Goal: Task Accomplishment & Management: Complete application form

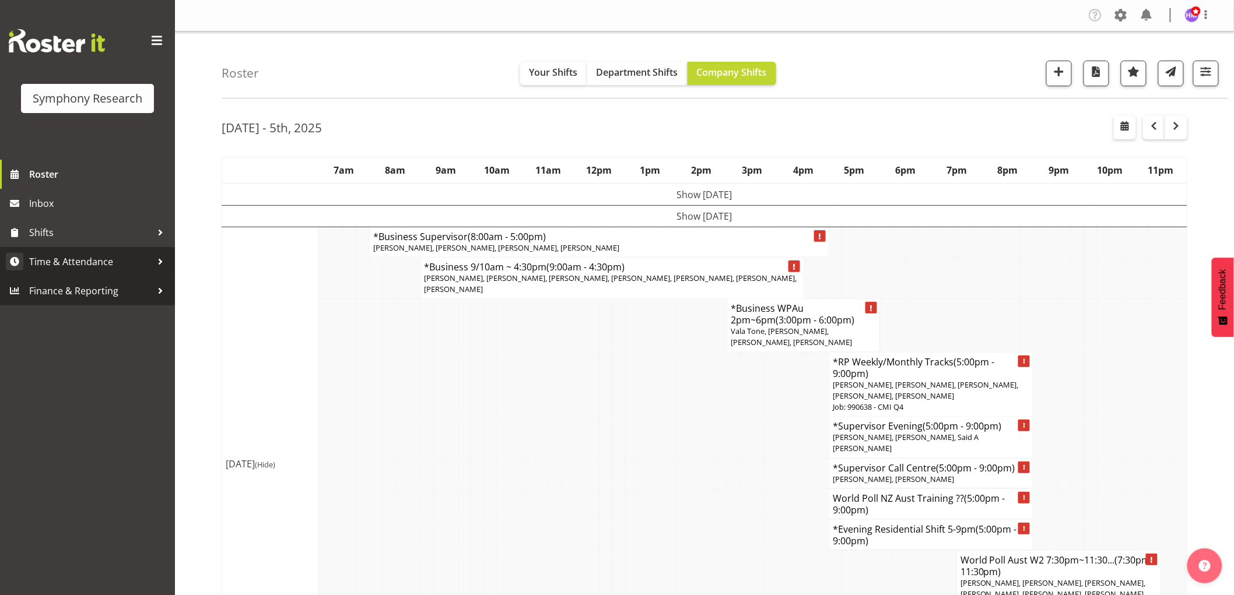
click at [89, 265] on span "Time & Attendance" at bounding box center [90, 261] width 122 height 17
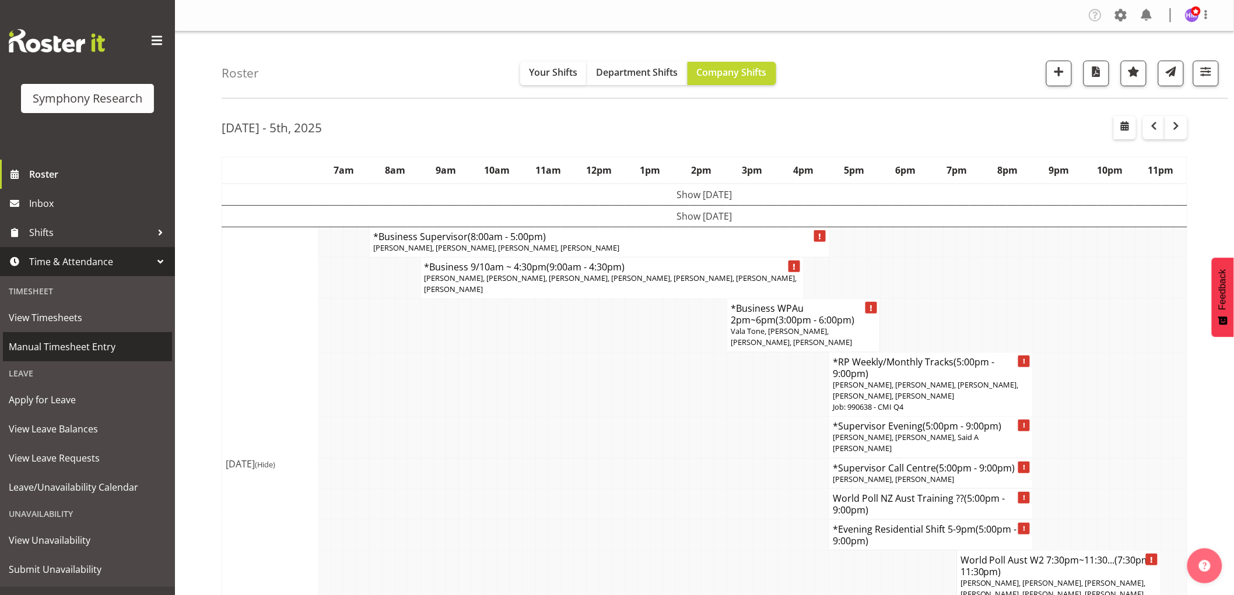
click at [61, 350] on span "Manual Timesheet Entry" at bounding box center [87, 346] width 157 height 17
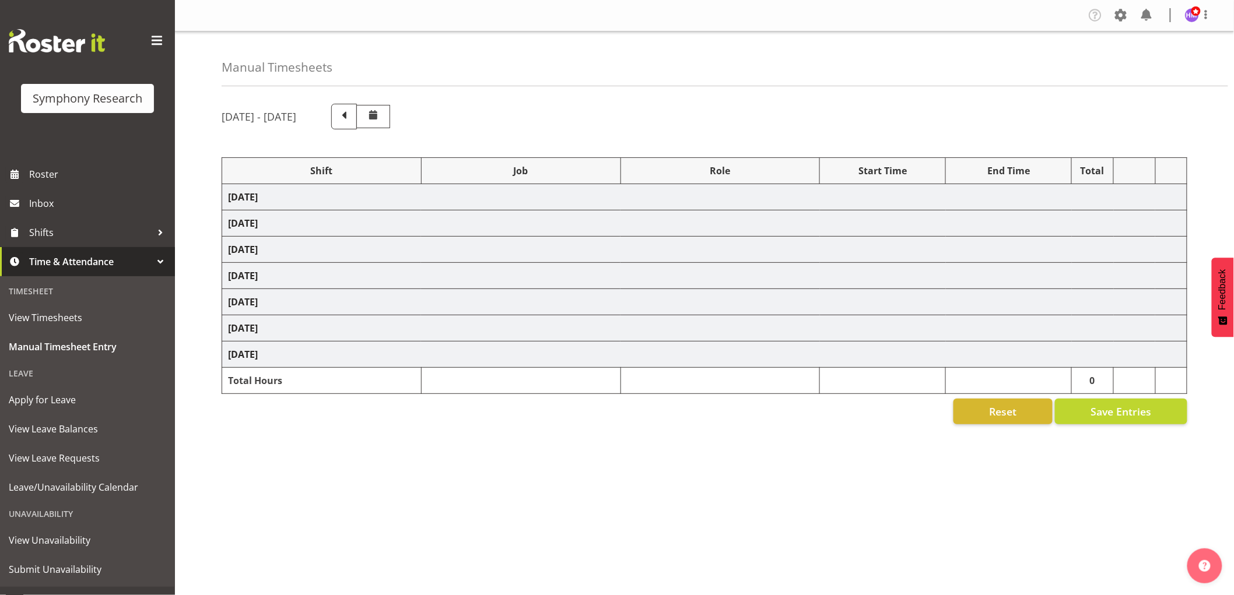
select select "1607"
select select "760"
select select "1607"
select select "743"
select select "1607"
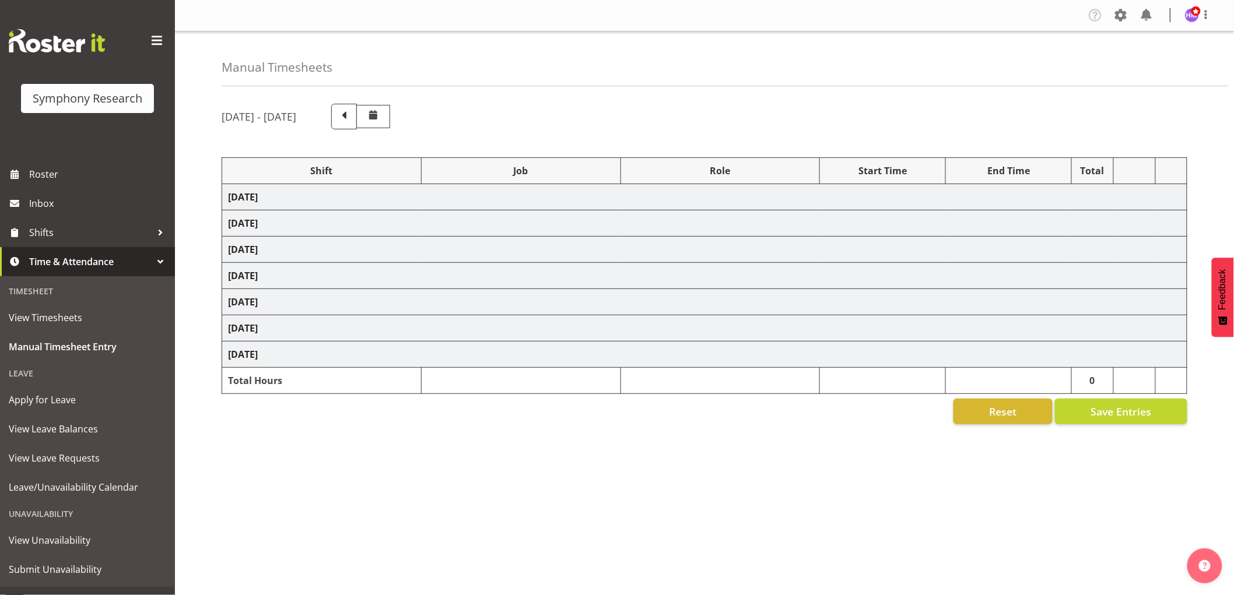
select select "10527"
select select "1607"
select select "10499"
select select "1607"
select select "743"
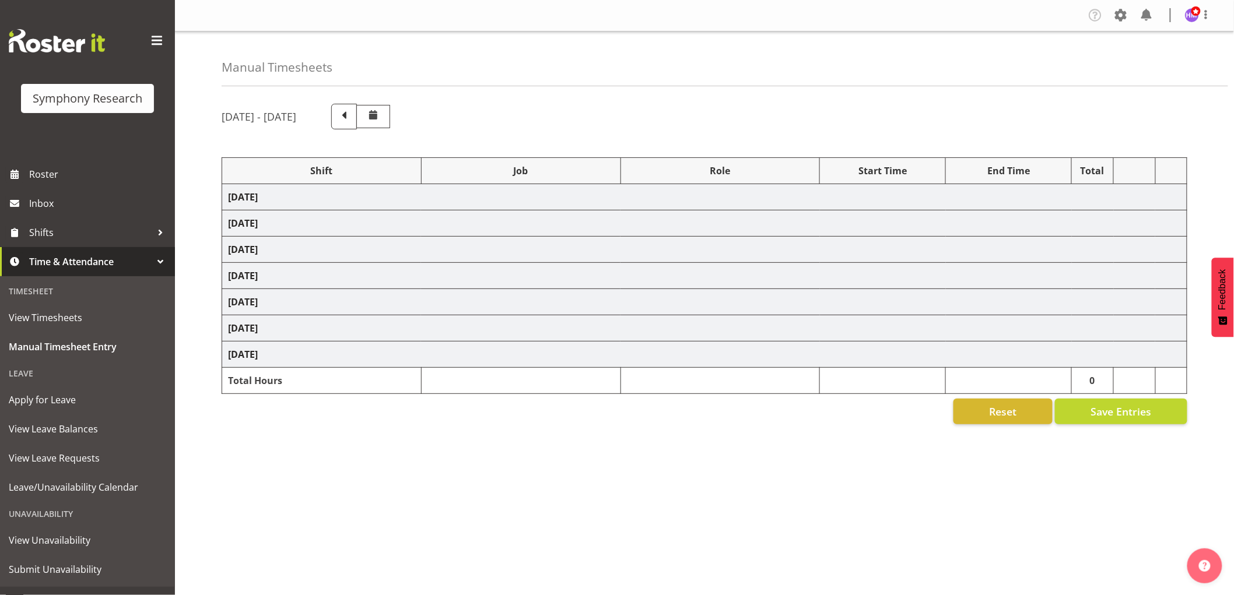
select select "1607"
select select "743"
select select "1607"
select select "10499"
select select "1607"
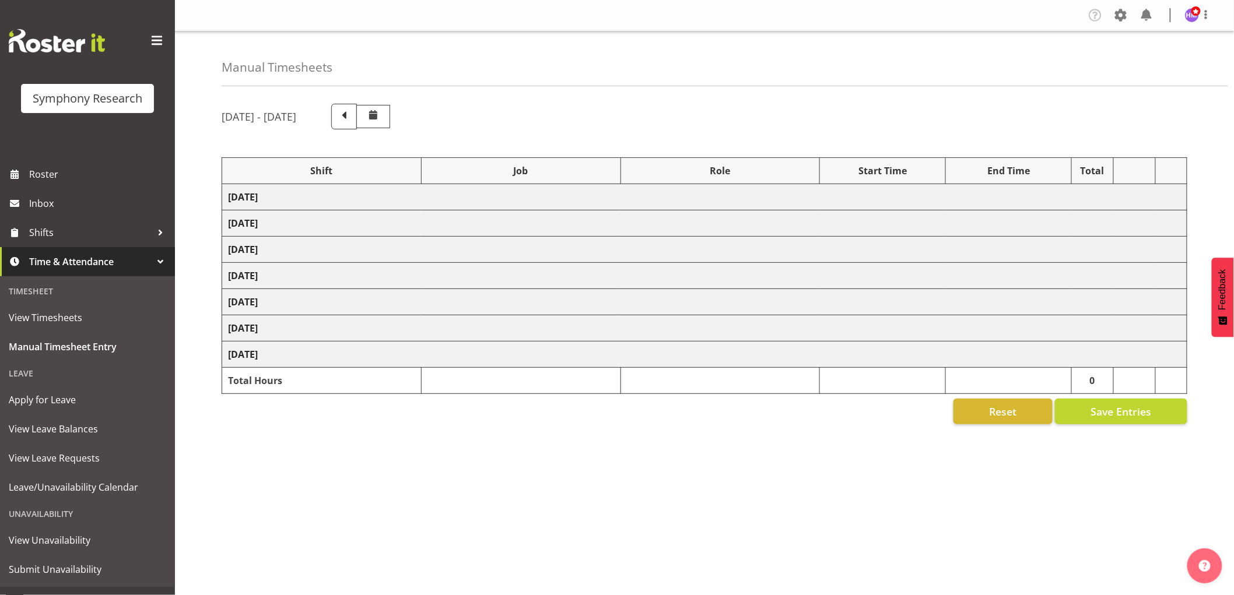
select select "10575"
select select "1607"
select select "10587"
select select "1607"
select select "743"
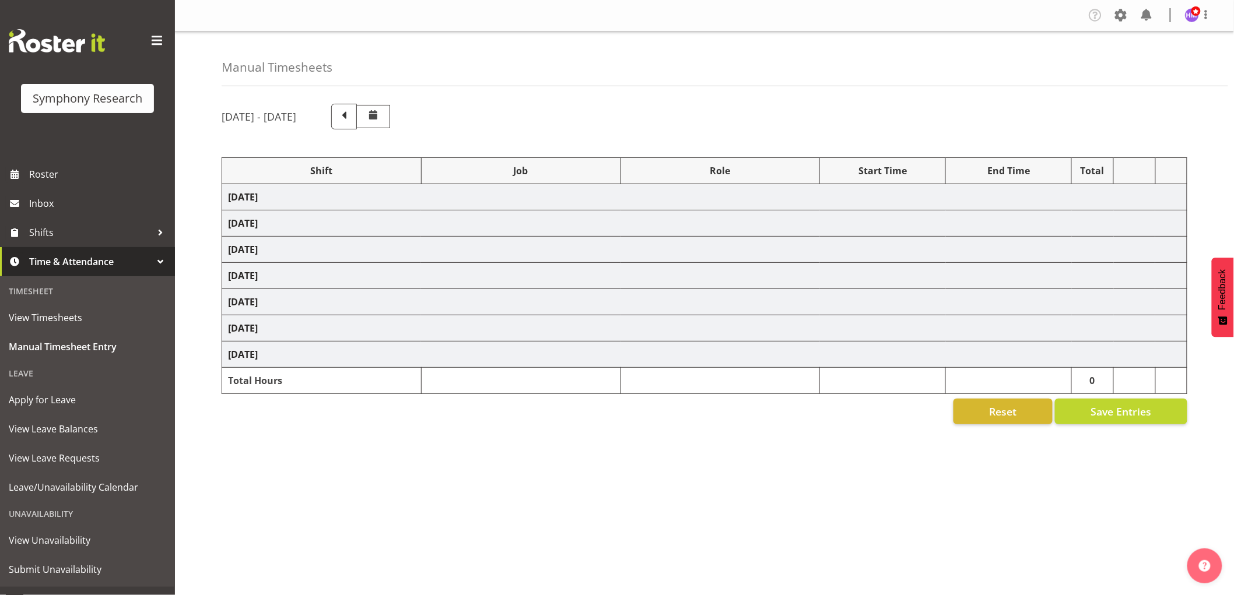
select select "1607"
select select "10575"
select select "1607"
select select "10485"
select select "1607"
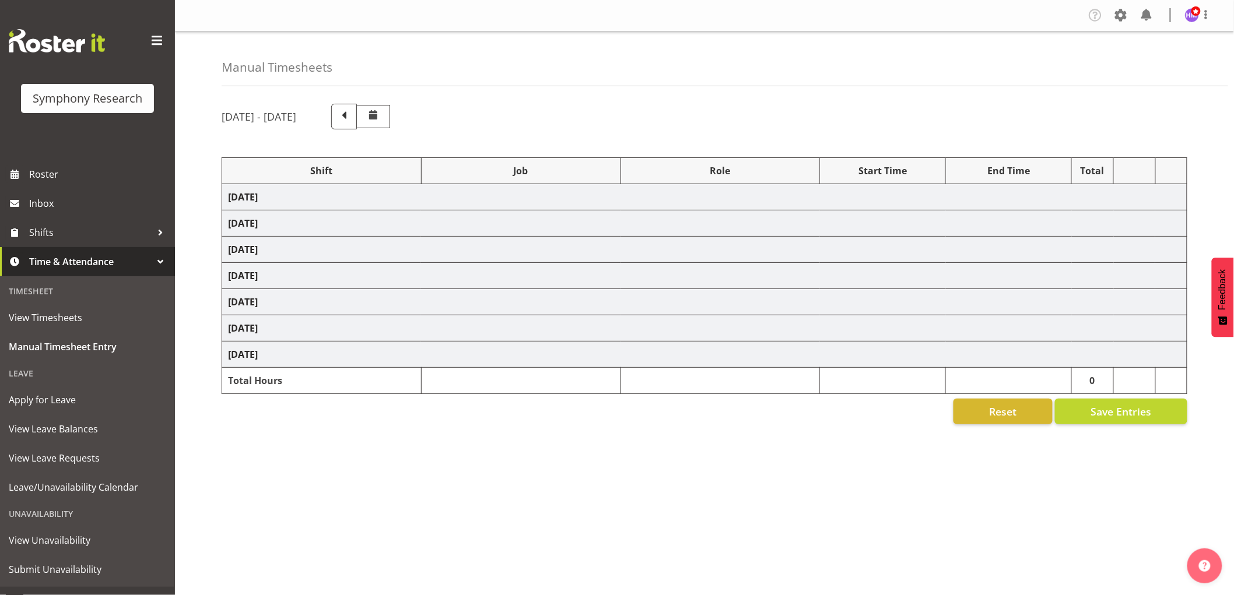
select select "10633"
select select "1607"
select select "10527"
select select "1607"
select select "10499"
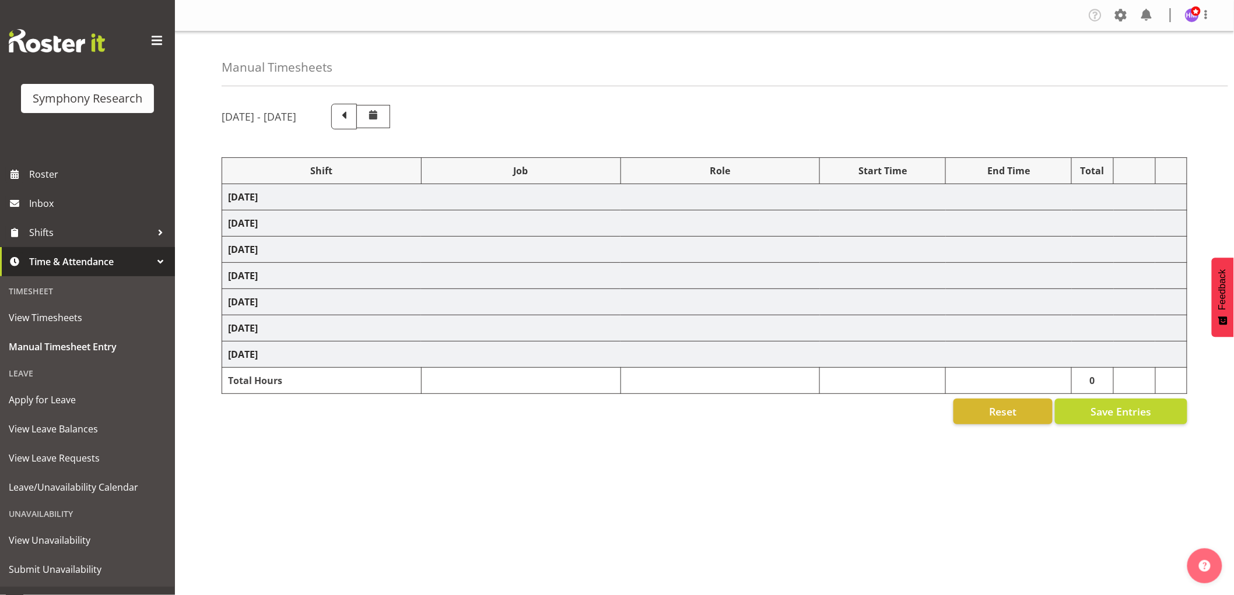
select select "1607"
select select "10731"
select select "1607"
select select "10587"
select select "1607"
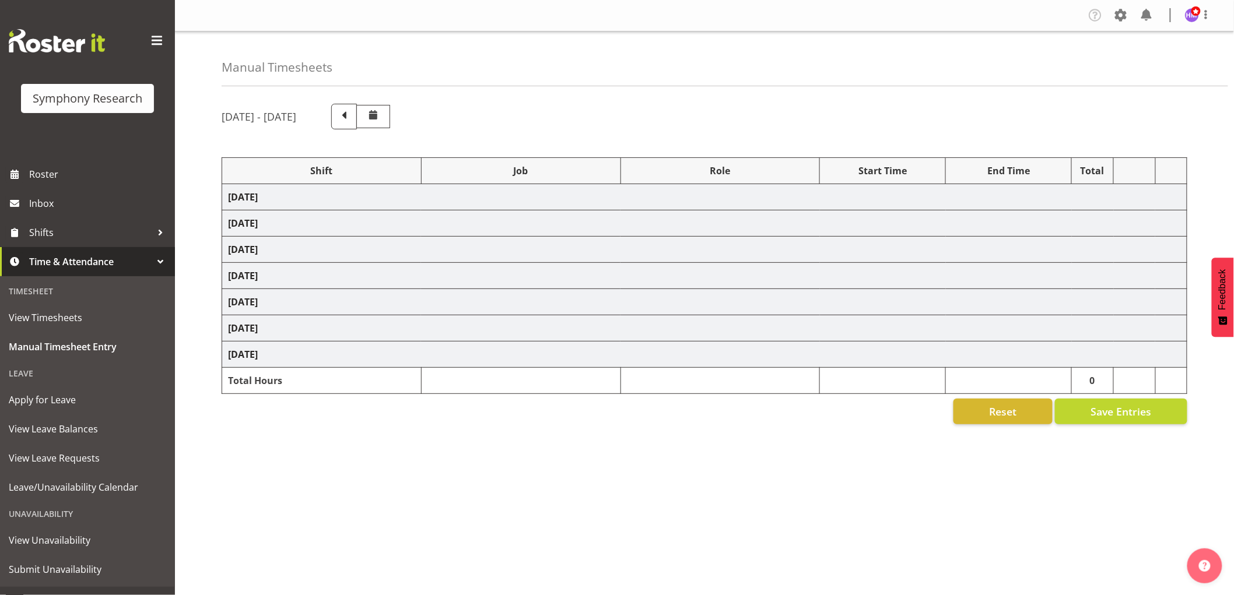
select select "10575"
select select "1607"
select select "10499"
select select "1607"
select select "10633"
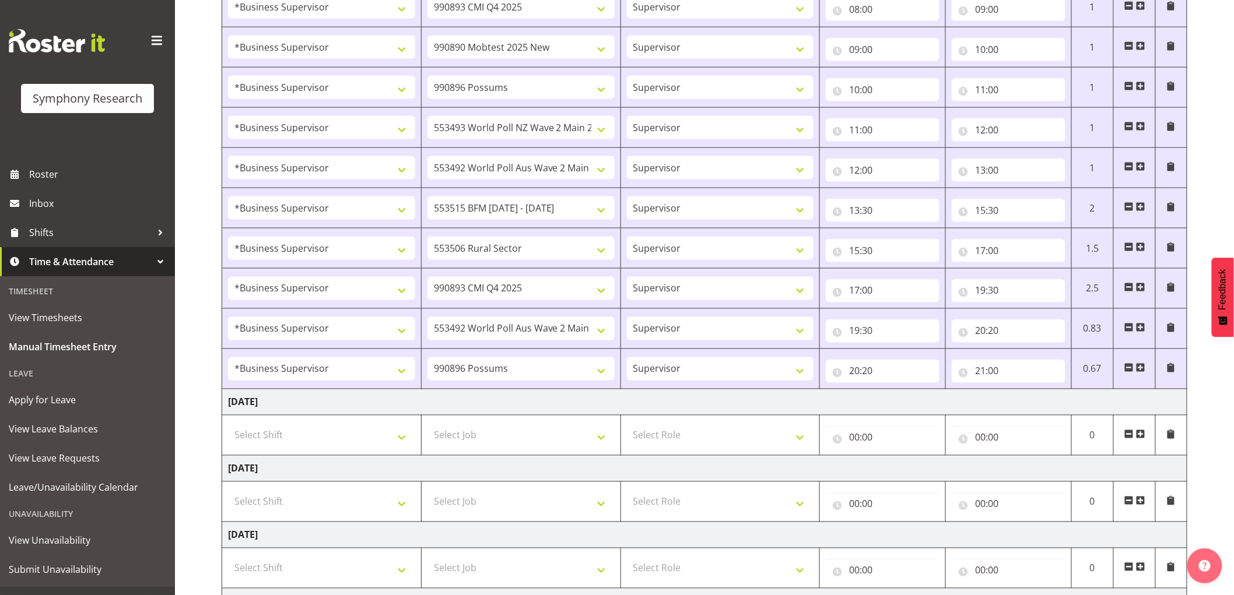
scroll to position [855, 0]
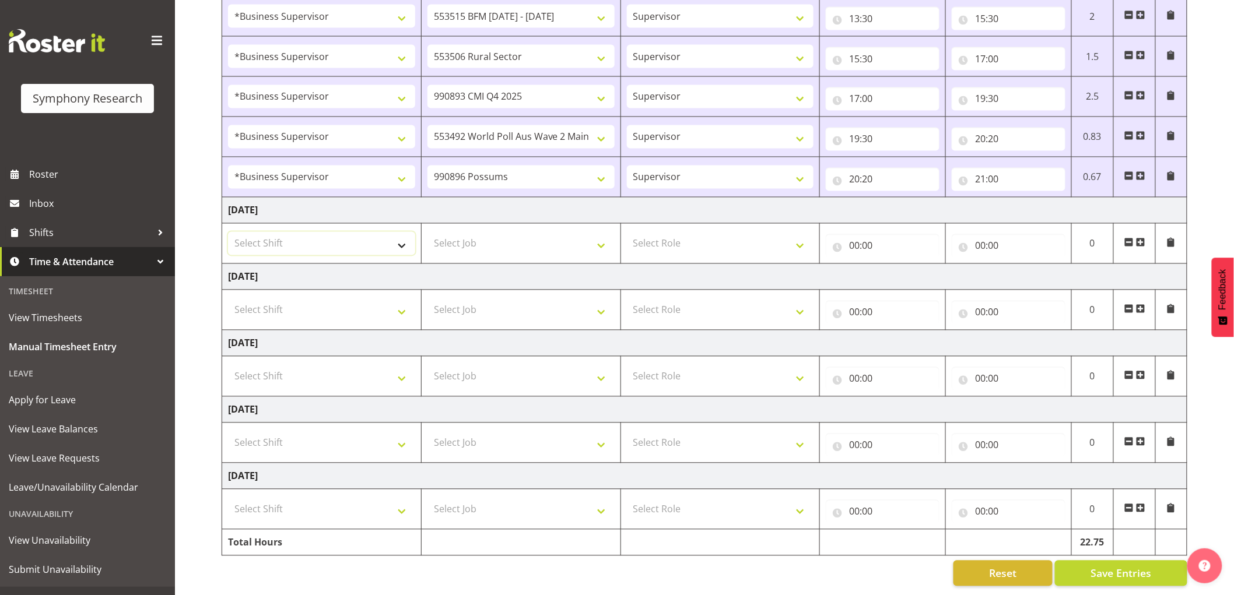
click at [283, 245] on select "Select Shift !!Weekend Residential (Roster IT Shift Label) *Business 9/10am ~ 4…" at bounding box center [321, 243] width 187 height 23
select select "1607"
click at [228, 232] on select "Select Shift !!Weekend Residential (Roster IT Shift Label) *Business 9/10am ~ 4…" at bounding box center [321, 243] width 187 height 23
click at [503, 247] on td "Select Job 550060 IF Admin 553492 World Poll Aus Wave 2 Main 2025 553493 World …" at bounding box center [520, 244] width 199 height 40
click at [510, 236] on select "Select Job 550060 IF Admin 553492 World Poll Aus Wave 2 Main 2025 553493 World …" at bounding box center [520, 243] width 187 height 23
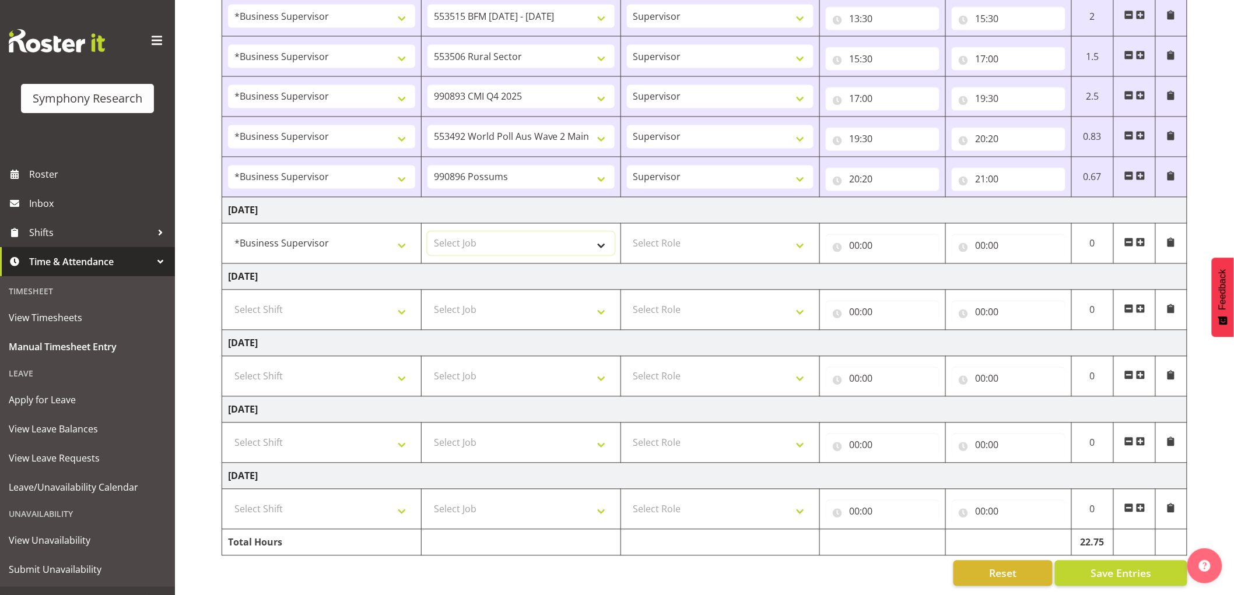
select select "743"
click at [427, 232] on select "Select Job 550060 IF Admin 553492 World Poll Aus Wave 2 Main 2025 553493 World …" at bounding box center [520, 243] width 187 height 23
drag, startPoint x: 721, startPoint y: 234, endPoint x: 721, endPoint y: 243, distance: 8.7
click at [721, 234] on select "Select Role Supervisor Interviewing Briefing" at bounding box center [720, 243] width 187 height 23
select select "45"
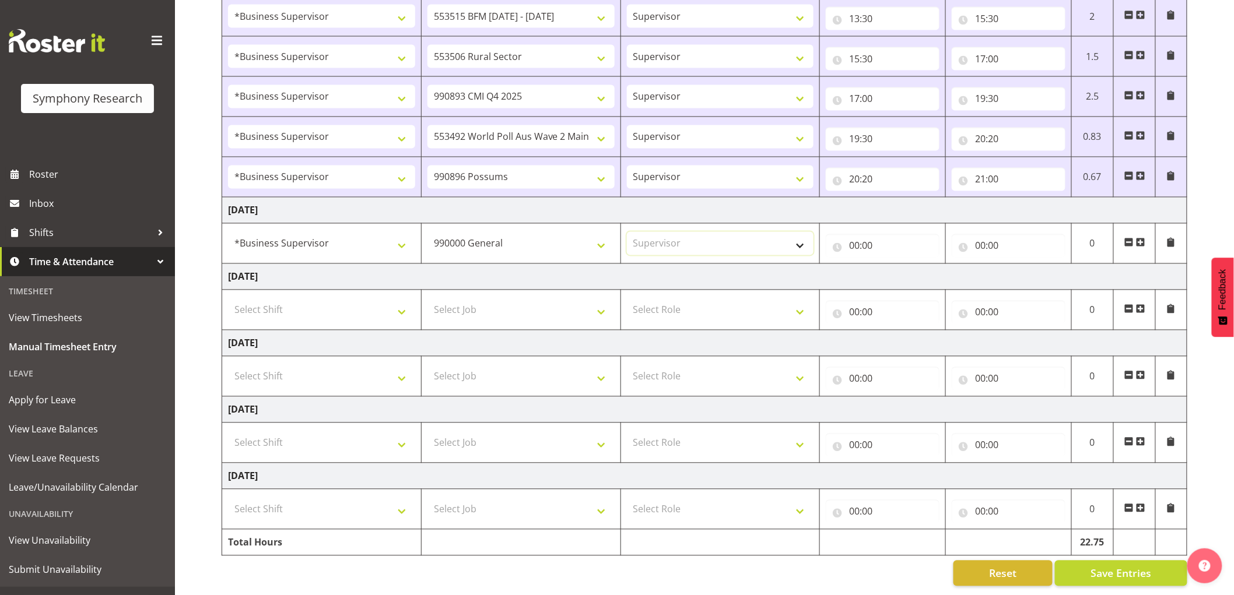
click at [627, 232] on select "Select Role Supervisor Interviewing Briefing" at bounding box center [720, 243] width 187 height 23
click at [857, 234] on input "00:00" at bounding box center [882, 245] width 114 height 23
click at [893, 265] on select "00 01 02 03 04 05 06 07 08 09 10 11 12 13 14 15 16 17 18 19 20 21 22 23" at bounding box center [905, 276] width 26 height 23
select select "9"
click at [892, 265] on select "00 01 02 03 04 05 06 07 08 09 10 11 12 13 14 15 16 17 18 19 20 21 22 23" at bounding box center [905, 276] width 26 height 23
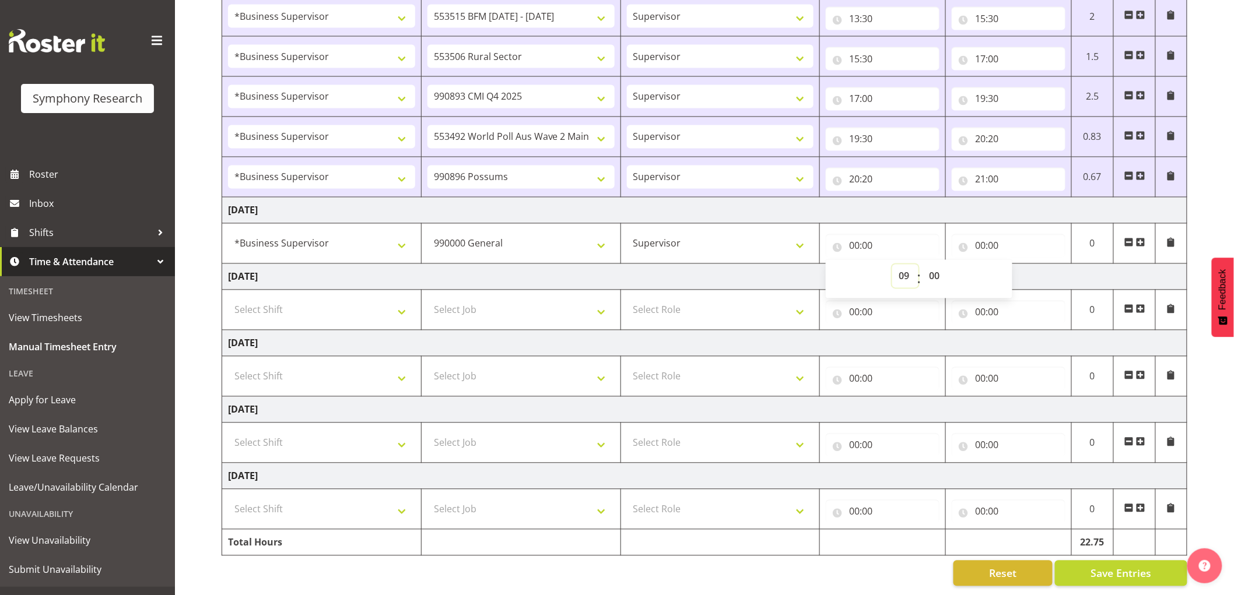
type input "09:00"
drag, startPoint x: 936, startPoint y: 263, endPoint x: 947, endPoint y: 305, distance: 43.4
click at [942, 280] on span "00 01 02 03 04 05 06 07 08 09 10 11 12 13 14 15 16 17 18 19 20 21 22 23 24 25 2…" at bounding box center [935, 279] width 26 height 29
select select "50"
click at [922, 265] on select "00 01 02 03 04 05 06 07 08 09 10 11 12 13 14 15 16 17 18 19 20 21 22 23 24 25 2…" at bounding box center [935, 276] width 26 height 23
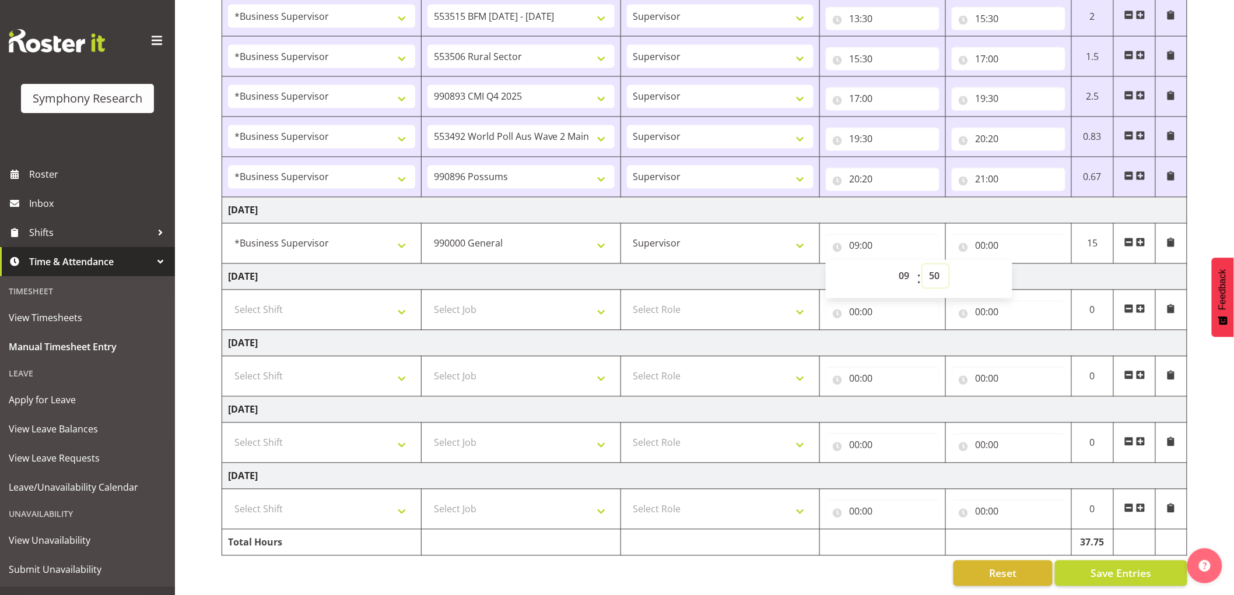
type input "09:50"
click at [987, 240] on input "00:00" at bounding box center [1008, 245] width 114 height 23
click at [1025, 269] on select "00 01 02 03 04 05 06 07 08 09 10 11 12 13 14 15 16 17 18 19 20 21 22 23" at bounding box center [1031, 276] width 26 height 23
select select "10"
click at [1018, 265] on select "00 01 02 03 04 05 06 07 08 09 10 11 12 13 14 15 16 17 18 19 20 21 22 23" at bounding box center [1031, 276] width 26 height 23
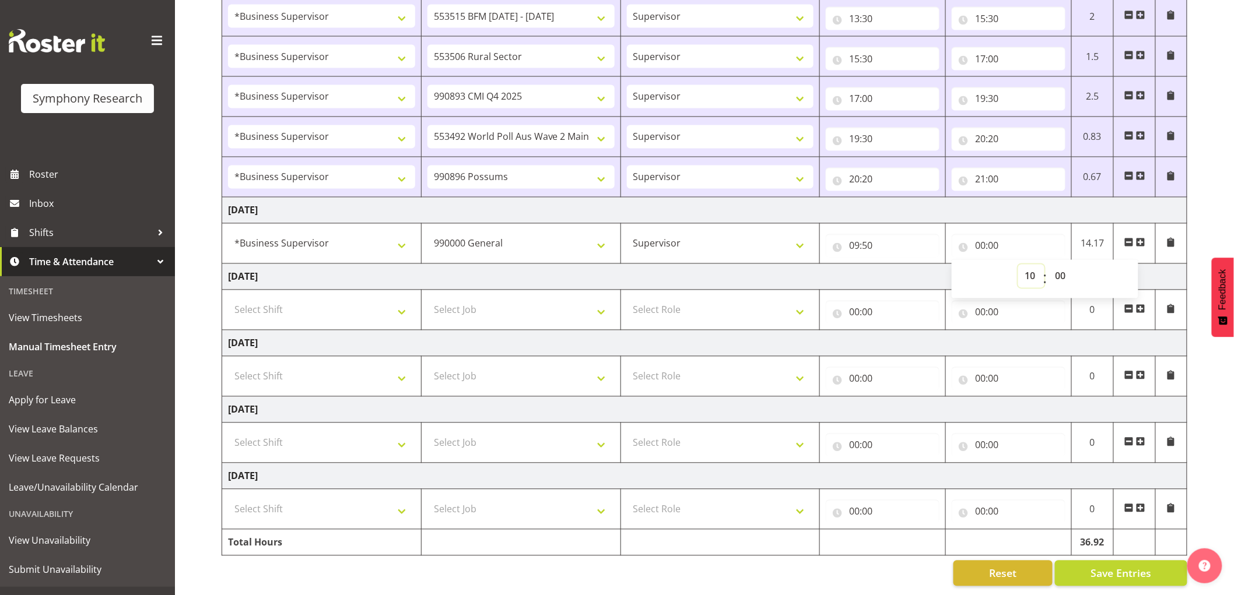
type input "10:00"
drag, startPoint x: 1070, startPoint y: 263, endPoint x: 1073, endPoint y: 275, distance: 12.2
click at [1070, 265] on select "00 01 02 03 04 05 06 07 08 09 10 11 12 13 14 15 16 17 18 19 20 21 22 23 24 25 2…" at bounding box center [1061, 276] width 26 height 23
select select "30"
click at [1048, 265] on select "00 01 02 03 04 05 06 07 08 09 10 11 12 13 14 15 16 17 18 19 20 21 22 23 24 25 2…" at bounding box center [1061, 276] width 26 height 23
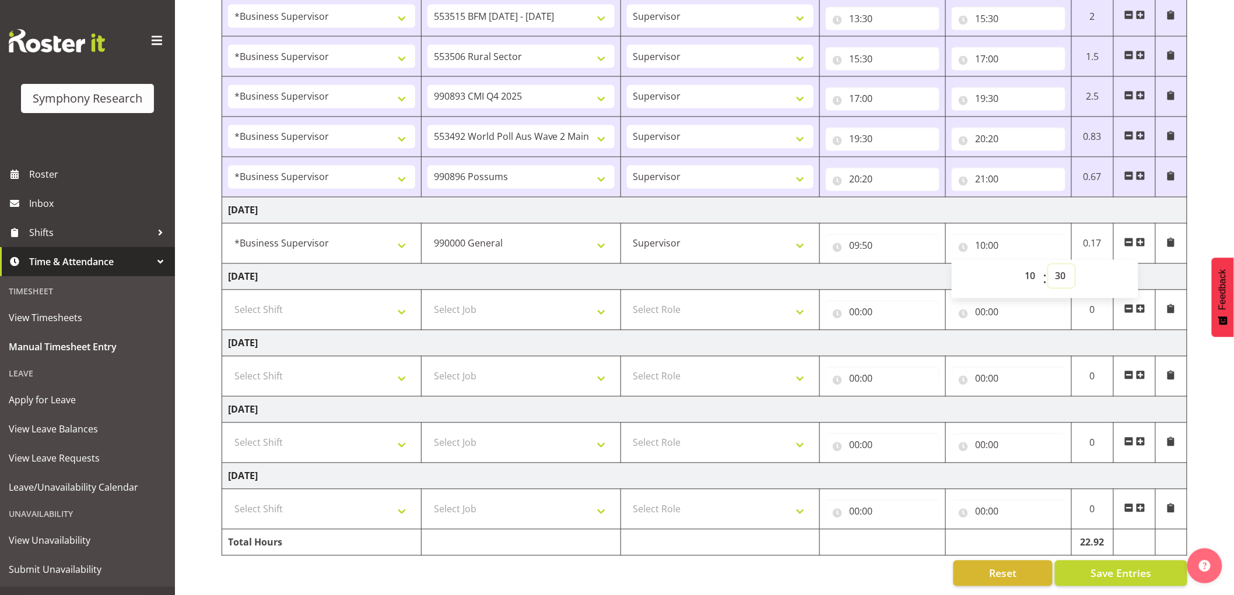
type input "10:30"
click at [1141, 238] on span at bounding box center [1140, 242] width 9 height 9
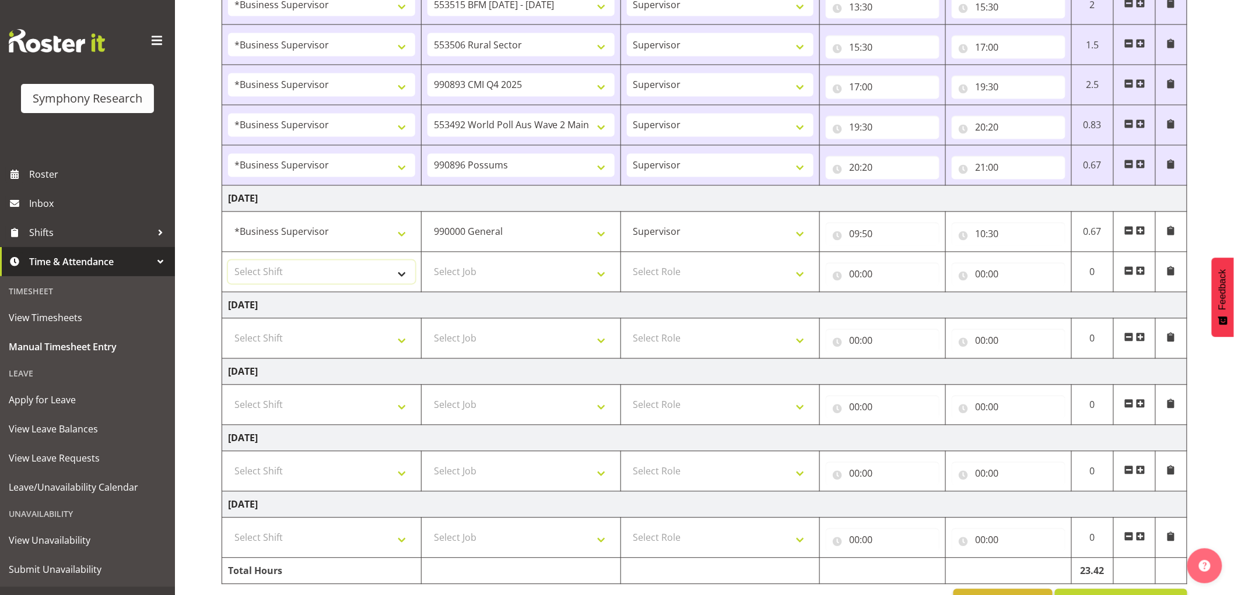
click at [296, 281] on select "Select Shift !!Weekend Residential (Roster IT Shift Label) *Business 9/10am ~ 4…" at bounding box center [321, 272] width 187 height 23
select select "1607"
click at [228, 262] on select "Select Shift !!Weekend Residential (Roster IT Shift Label) *Business 9/10am ~ 4…" at bounding box center [321, 272] width 187 height 23
drag, startPoint x: 486, startPoint y: 270, endPoint x: 455, endPoint y: 286, distance: 34.4
click at [486, 270] on select "Select Job 550060 IF Admin 553492 World Poll Aus Wave 2 Main 2025 553493 World …" at bounding box center [520, 272] width 187 height 23
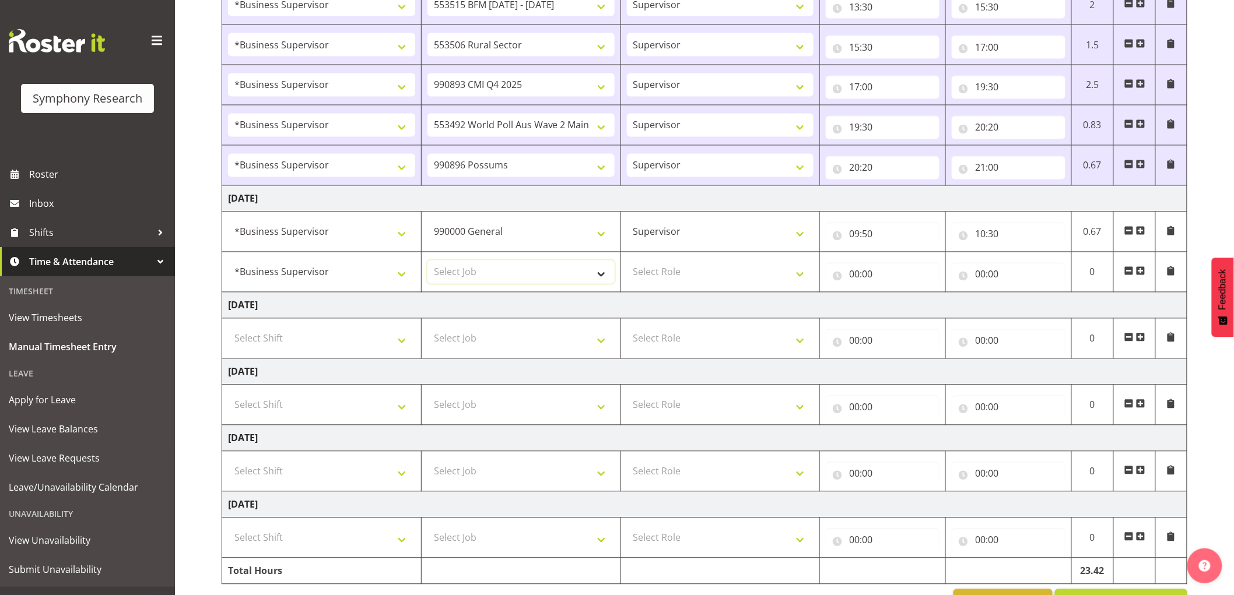
select select "10499"
click at [427, 262] on select "Select Job 550060 IF Admin 553492 World Poll Aus Wave 2 Main 2025 553493 World …" at bounding box center [520, 272] width 187 height 23
click at [714, 268] on select "Select Role Supervisor Interviewing Briefing" at bounding box center [720, 272] width 187 height 23
select select "45"
click at [627, 262] on select "Select Role Supervisor Interviewing Briefing" at bounding box center [720, 272] width 187 height 23
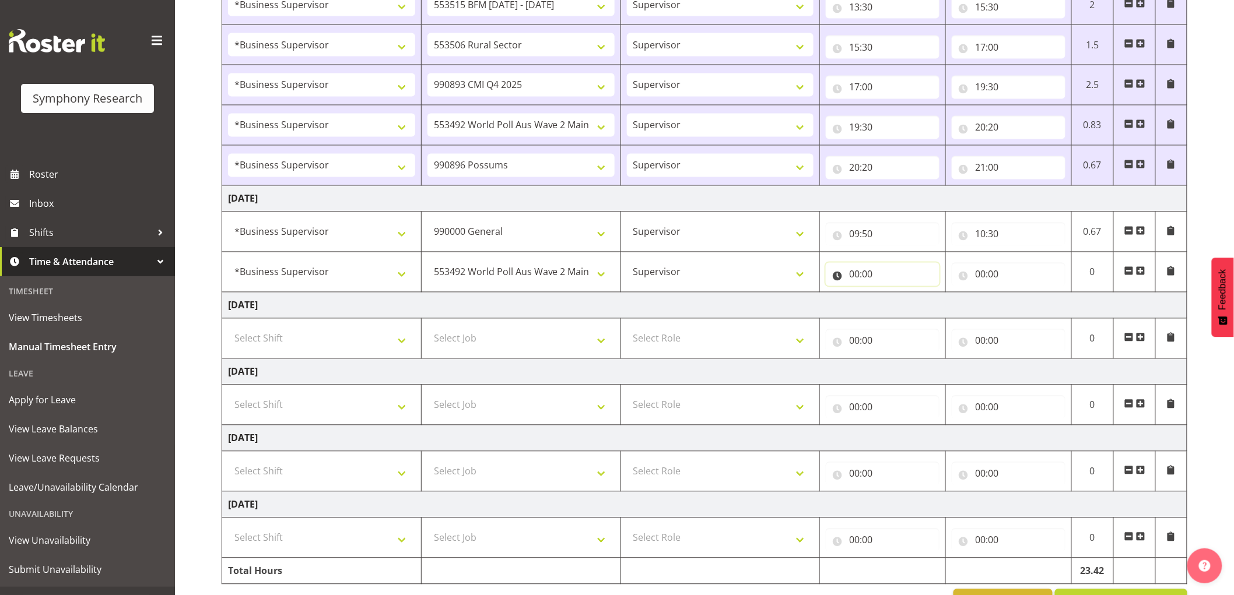
click at [875, 274] on input "00:00" at bounding box center [882, 274] width 114 height 23
drag, startPoint x: 899, startPoint y: 305, endPoint x: 911, endPoint y: 305, distance: 11.7
click at [904, 305] on select "00 01 02 03 04 05 06 07 08 09 10 11 12 13 14 15 16 17 18 19 20 21 22 23" at bounding box center [905, 304] width 26 height 23
select select "10"
click at [892, 294] on select "00 01 02 03 04 05 06 07 08 09 10 11 12 13 14 15 16 17 18 19 20 21 22 23" at bounding box center [905, 304] width 26 height 23
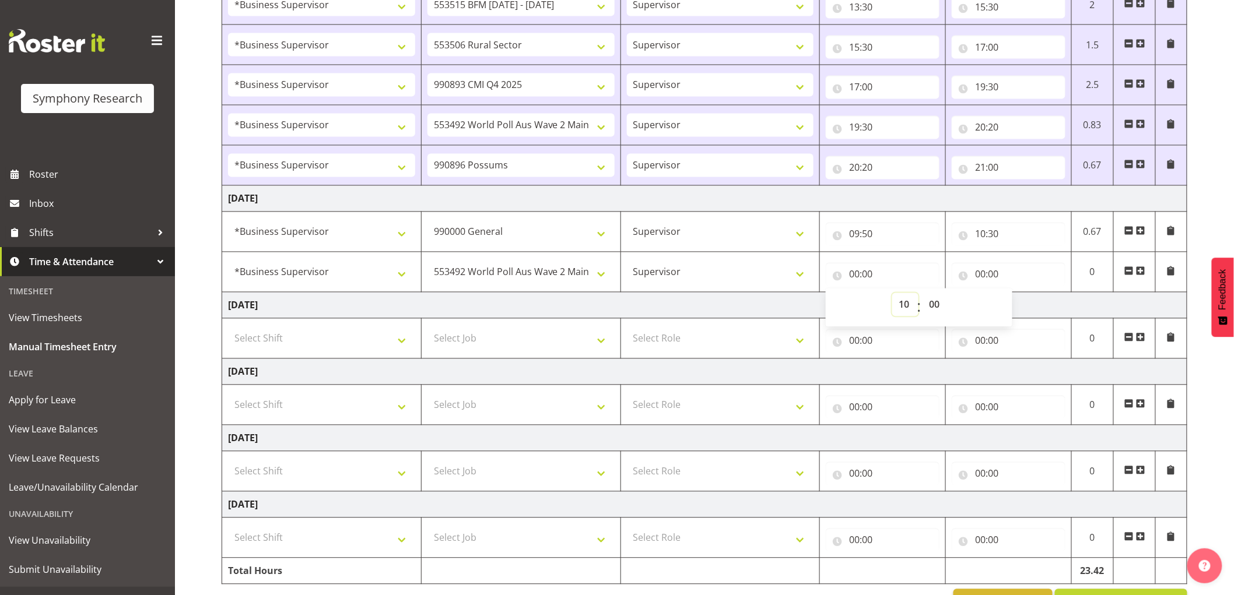
type input "10:00"
click at [940, 299] on select "00 01 02 03 04 05 06 07 08 09 10 11 12 13 14 15 16 17 18 19 20 21 22 23 24 25 2…" at bounding box center [935, 304] width 26 height 23
select select "30"
click at [922, 294] on select "00 01 02 03 04 05 06 07 08 09 10 11 12 13 14 15 16 17 18 19 20 21 22 23 24 25 2…" at bounding box center [935, 304] width 26 height 23
type input "10:30"
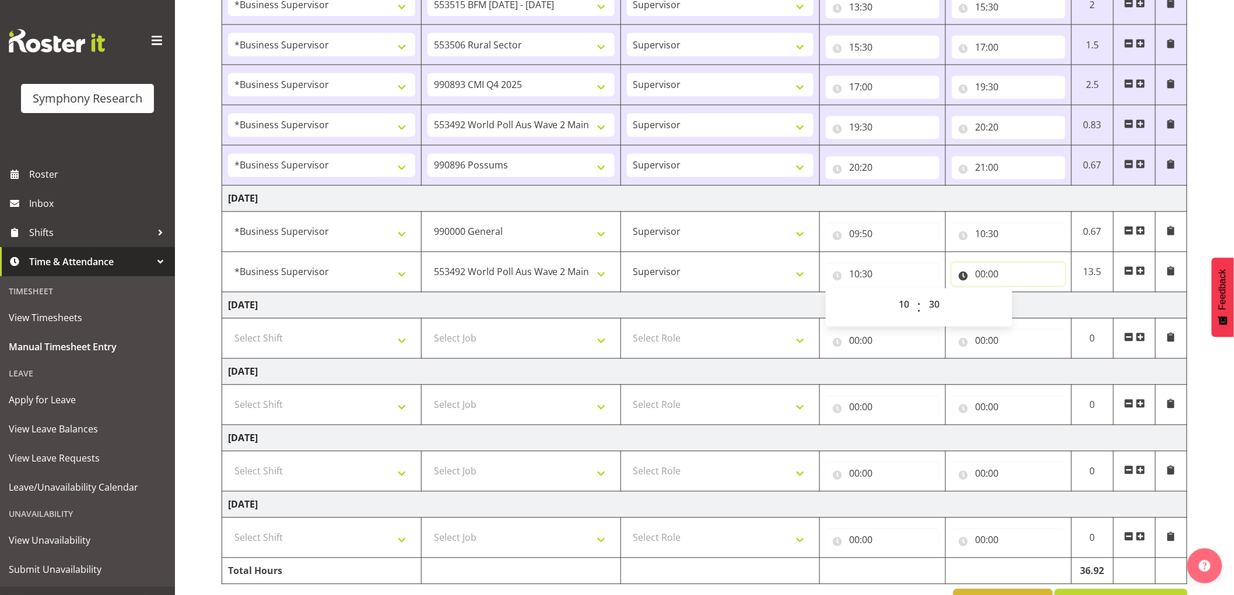
drag, startPoint x: 983, startPoint y: 279, endPoint x: 993, endPoint y: 296, distance: 19.3
click at [990, 290] on tr "!!Weekend Residential (Roster IT Shift Label) *Business 9/10am ~ 4:30pm *Busine…" at bounding box center [704, 272] width 965 height 40
click at [987, 274] on input "00:00" at bounding box center [1008, 274] width 114 height 23
click at [1032, 308] on select "00 01 02 03 04 05 06 07 08 09 10 11 12 13 14 15 16 17 18 19 20 21 22 23" at bounding box center [1031, 304] width 26 height 23
select select "10"
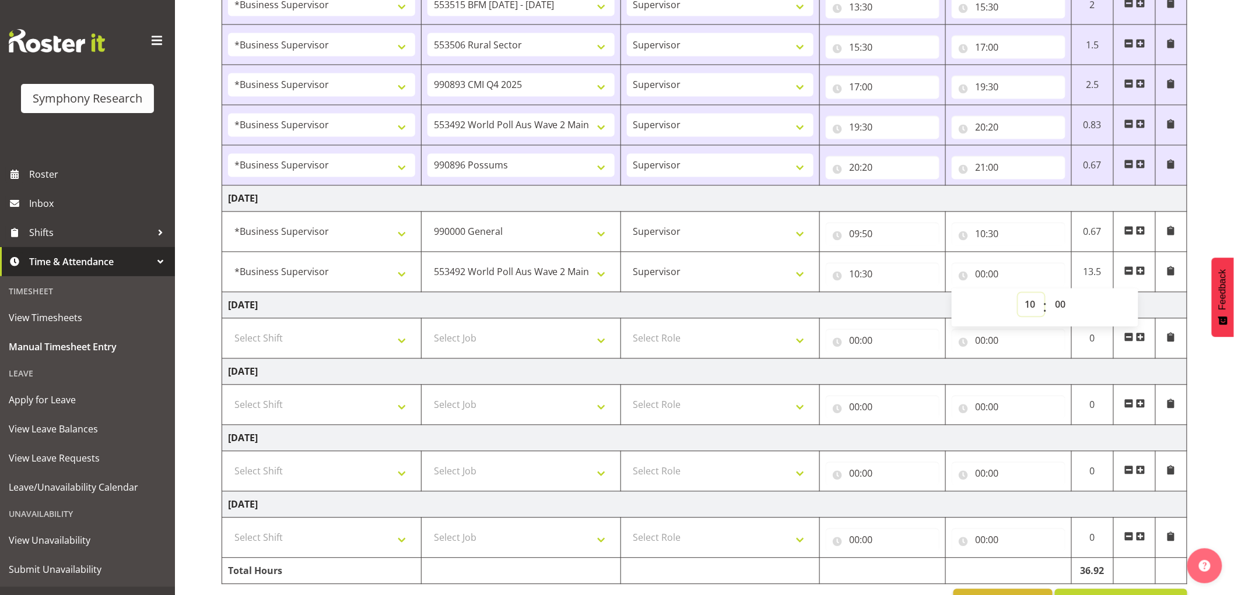
click at [1018, 294] on select "00 01 02 03 04 05 06 07 08 09 10 11 12 13 14 15 16 17 18 19 20 21 22 23" at bounding box center [1031, 304] width 26 height 23
type input "10:00"
drag, startPoint x: 1063, startPoint y: 306, endPoint x: 1068, endPoint y: 329, distance: 23.2
click at [1063, 306] on select "00 01 02 03 04 05 06 07 08 09 10 11 12 13 14 15 16 17 18 19 20 21 22 23 24 25 2…" at bounding box center [1061, 304] width 26 height 23
select select "45"
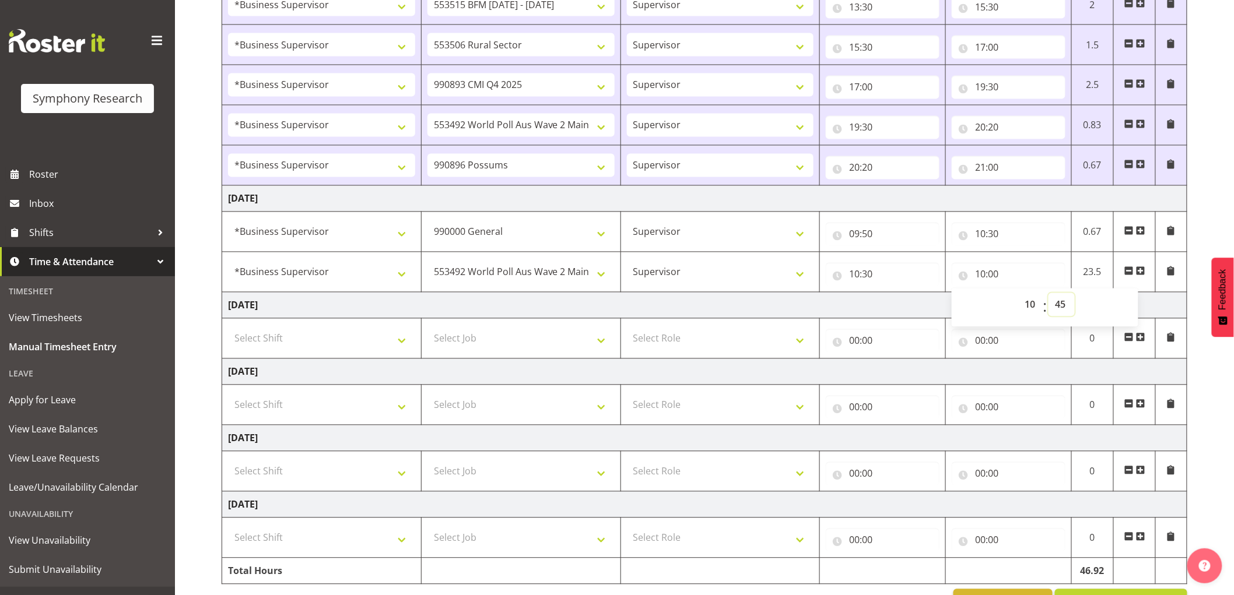
click at [1048, 294] on select "00 01 02 03 04 05 06 07 08 09 10 11 12 13 14 15 16 17 18 19 20 21 22 23 24 25 2…" at bounding box center [1061, 304] width 26 height 23
type input "10:45"
drag, startPoint x: 849, startPoint y: 317, endPoint x: 869, endPoint y: 331, distance: 25.1
click at [850, 317] on td "Thursday 2nd October 2025" at bounding box center [704, 306] width 965 height 26
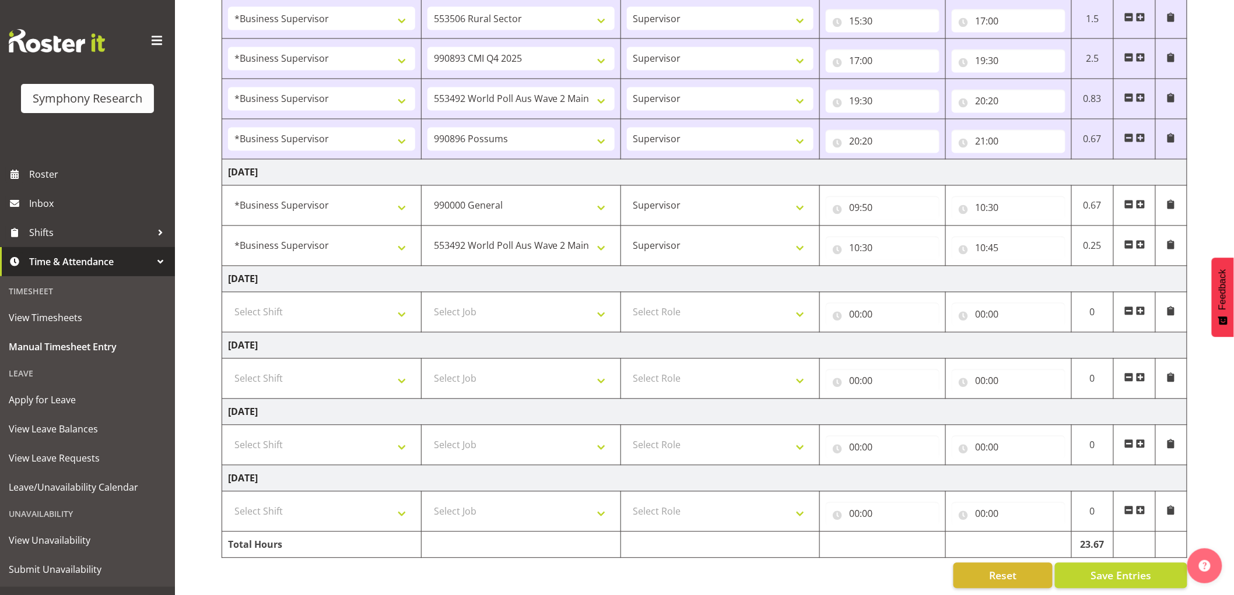
scroll to position [895, 0]
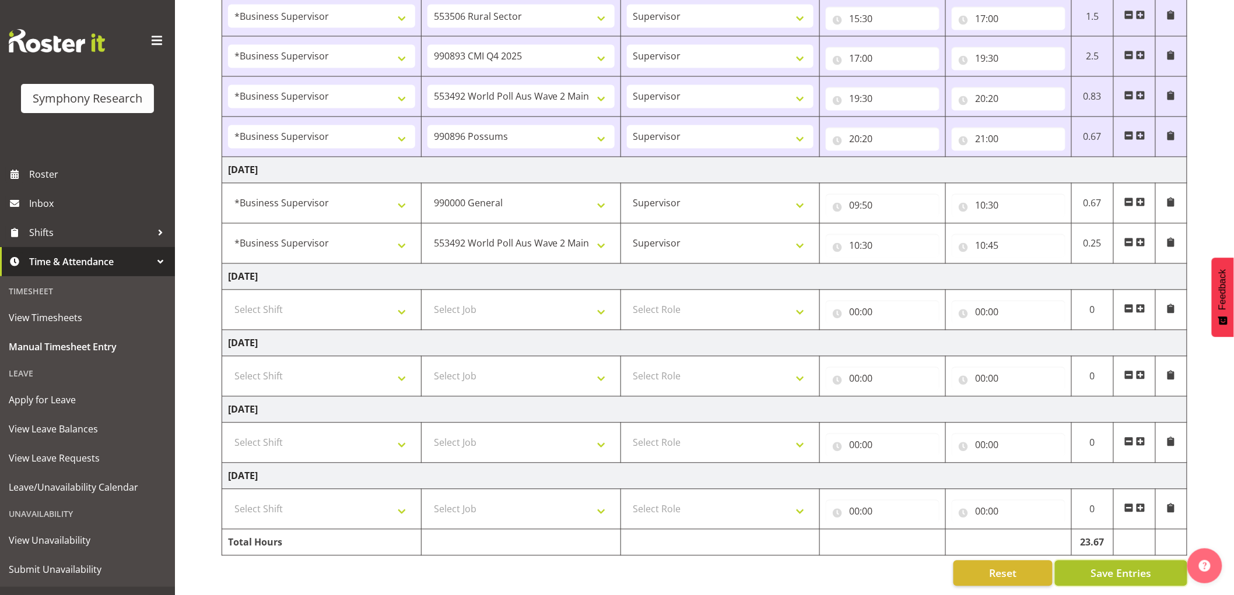
click at [1103, 566] on span "Save Entries" at bounding box center [1120, 573] width 61 height 15
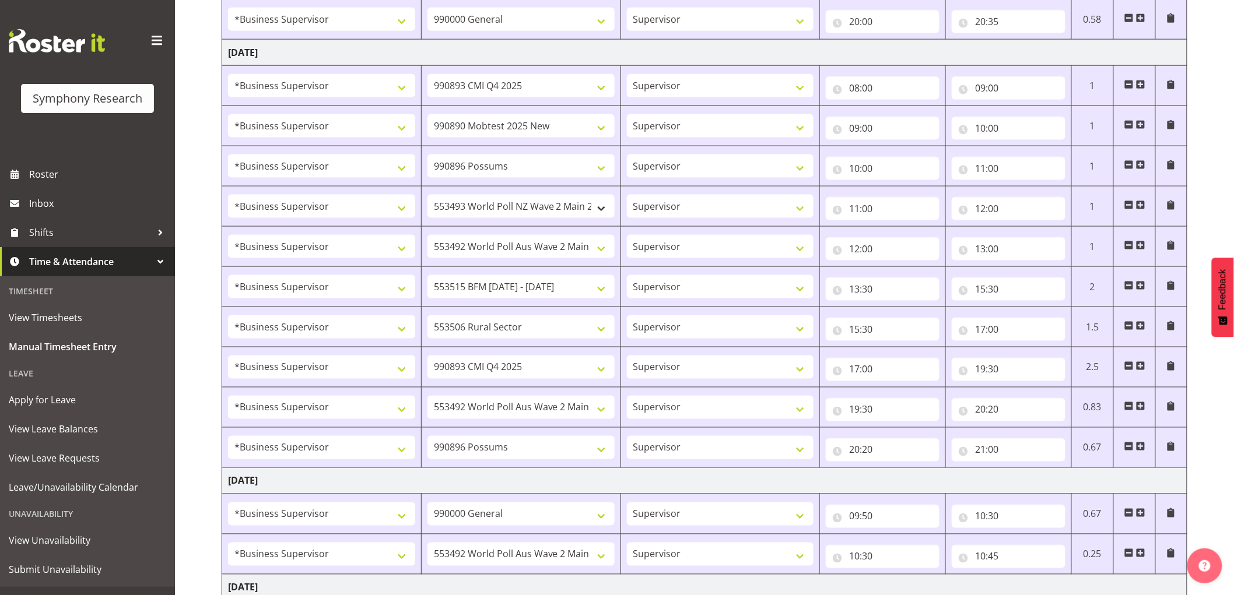
scroll to position [766, 0]
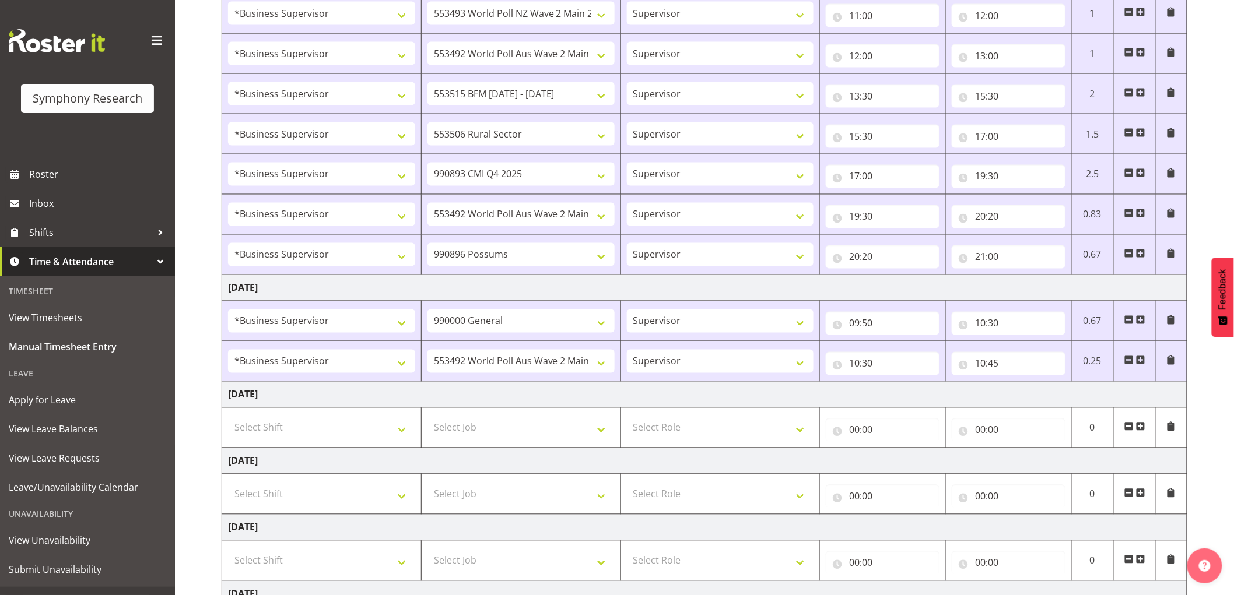
click at [533, 414] on td "Select Job 550060 IF Admin 553492 World Poll Aus Wave 2 Main 2025 553493 World …" at bounding box center [520, 428] width 199 height 40
click at [1143, 362] on span at bounding box center [1140, 360] width 9 height 9
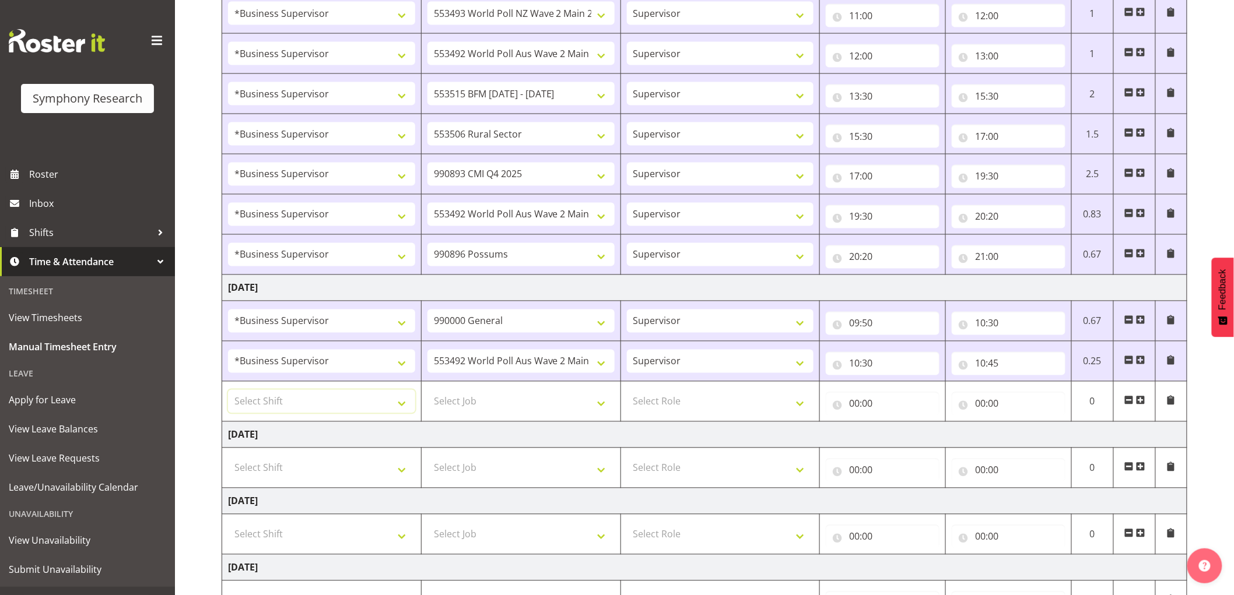
drag, startPoint x: 323, startPoint y: 395, endPoint x: 299, endPoint y: 423, distance: 36.8
click at [323, 395] on select "Select Shift !!Weekend Residential (Roster IT Shift Label) *Business 9/10am ~ 4…" at bounding box center [321, 401] width 187 height 23
select select "1607"
click at [228, 391] on select "Select Shift !!Weekend Residential (Roster IT Shift Label) *Business 9/10am ~ 4…" at bounding box center [321, 401] width 187 height 23
click at [450, 400] on select "Select Job 550060 IF Admin 553492 World Poll Aus Wave 2 Main 2025 553493 World …" at bounding box center [520, 401] width 187 height 23
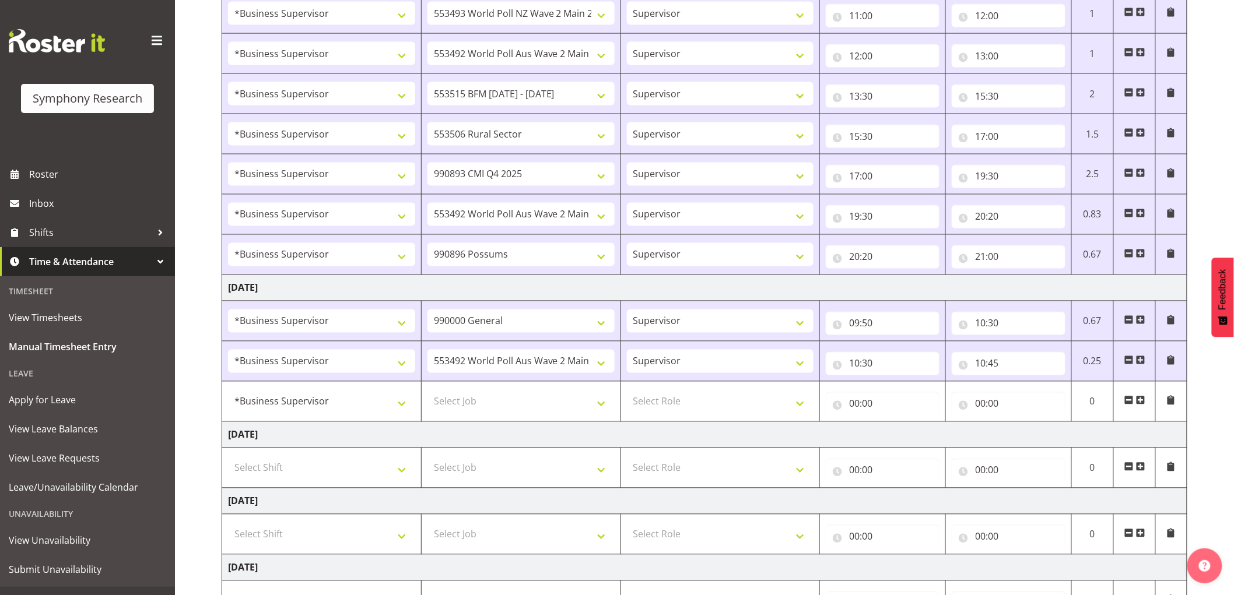
click at [634, 429] on td "Thursday 2nd October 2025" at bounding box center [704, 435] width 965 height 26
click at [584, 419] on td "Select Job 550060 IF Admin 553492 World Poll Aus Wave 2 Main 2025 553493 World …" at bounding box center [520, 402] width 199 height 40
click at [560, 409] on select "Select Job 550060 IF Admin 553492 World Poll Aus Wave 2 Main 2025 553493 World …" at bounding box center [520, 401] width 187 height 23
drag, startPoint x: 580, startPoint y: 431, endPoint x: 575, endPoint y: 421, distance: 11.0
click at [580, 430] on td "Thursday 2nd October 2025" at bounding box center [704, 435] width 965 height 26
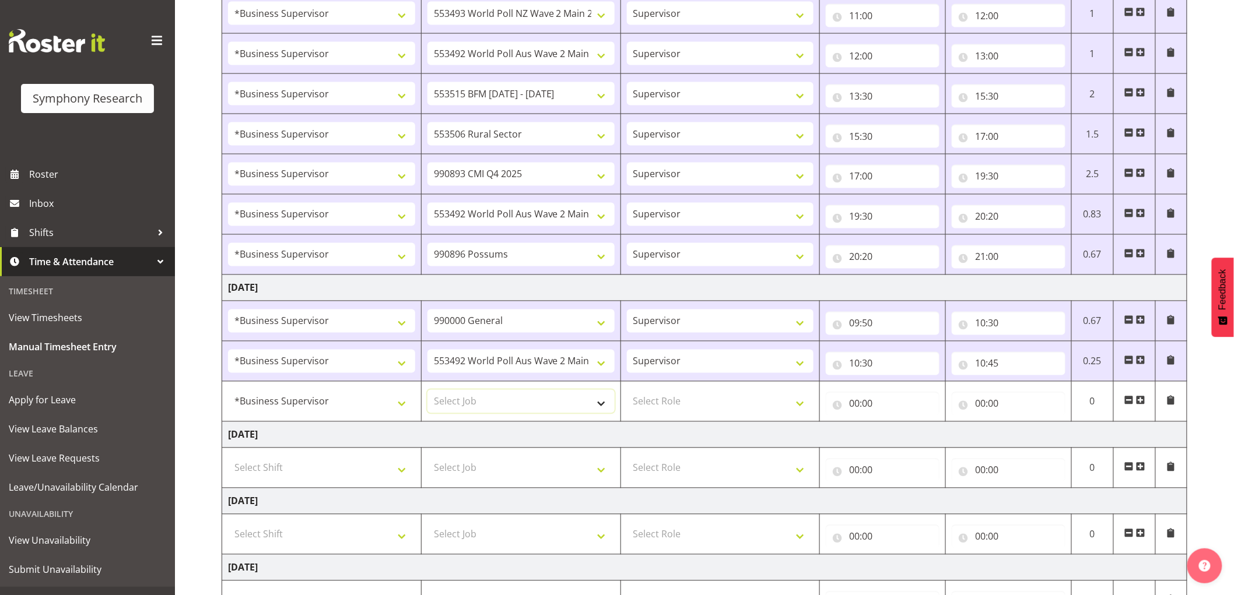
click at [565, 409] on select "Select Job 550060 IF Admin 553492 World Poll Aus Wave 2 Main 2025 553493 World …" at bounding box center [520, 401] width 187 height 23
select select "10732"
click at [427, 391] on select "Select Job 550060 IF Admin 553492 World Poll Aus Wave 2 Main 2025 553493 World …" at bounding box center [520, 401] width 187 height 23
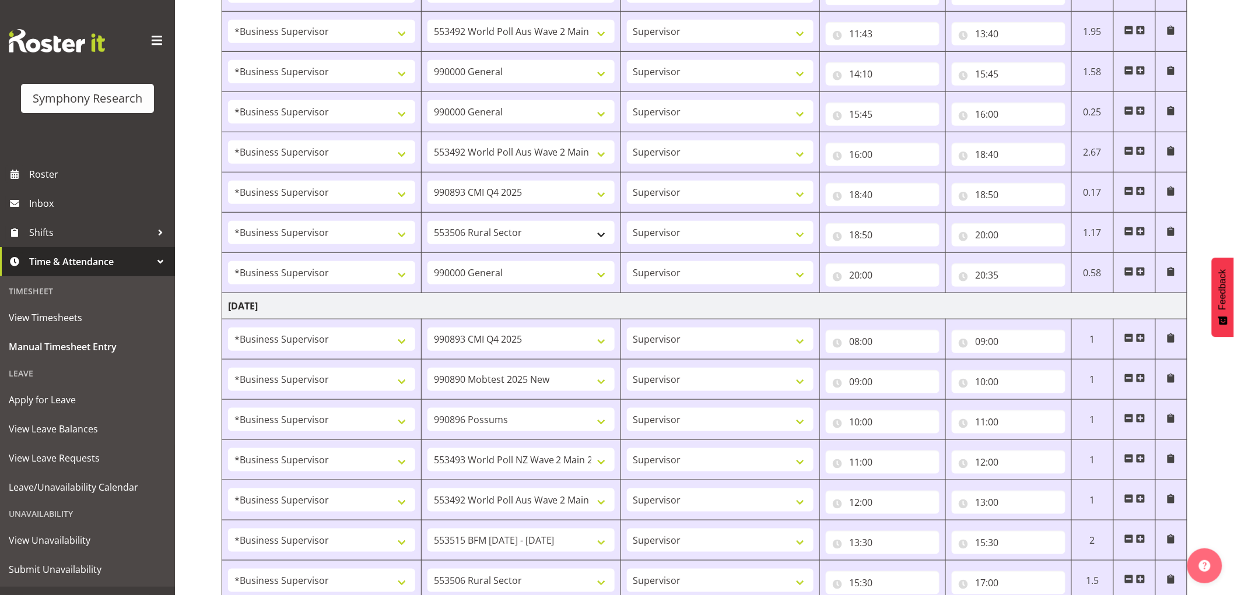
scroll to position [312, 0]
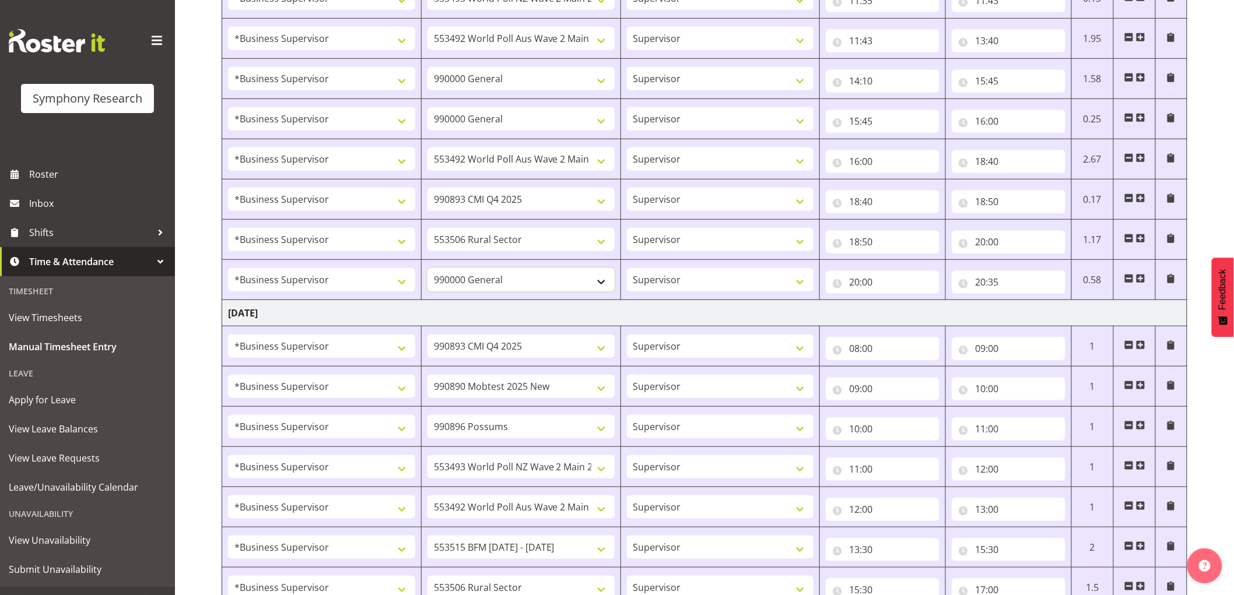
click at [516, 278] on select "550060 IF Admin 553492 World Poll Aus Wave 2 Main 2025 553493 World Poll NZ Wav…" at bounding box center [520, 279] width 187 height 23
click at [427, 269] on select "550060 IF Admin 553492 World Poll Aus Wave 2 Main 2025 553493 World Poll NZ Wav…" at bounding box center [520, 279] width 187 height 23
click at [484, 124] on select "550060 IF Admin 553492 World Poll Aus Wave 2 Main 2025 553493 World Poll NZ Wav…" at bounding box center [520, 118] width 187 height 23
click at [719, 327] on td "Supervisor Interviewing Briefing" at bounding box center [719, 346] width 199 height 40
click at [528, 286] on select "550060 IF Admin 553492 World Poll Aus Wave 2 Main 2025 553493 World Poll NZ Wav…" at bounding box center [520, 279] width 187 height 23
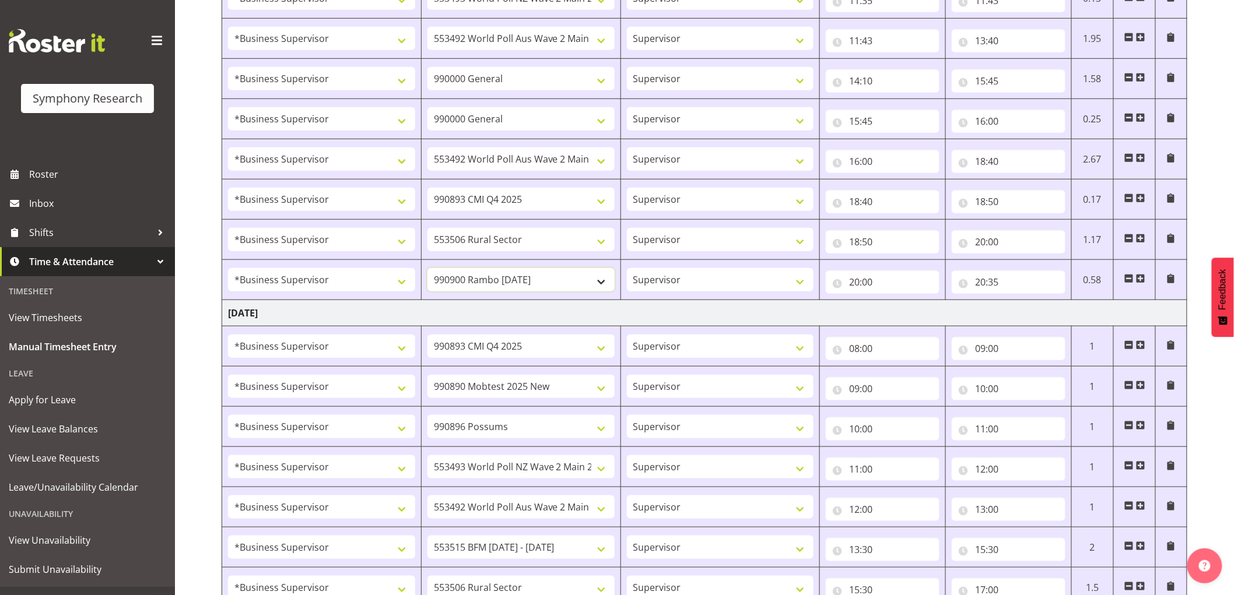
select select "757"
click at [427, 269] on select "550060 IF Admin 553492 World Poll Aus Wave 2 Main 2025 553493 World Poll NZ Wav…" at bounding box center [520, 279] width 187 height 23
click at [522, 127] on select "550060 IF Admin 553492 World Poll Aus Wave 2 Main 2025 553493 World Poll NZ Wav…" at bounding box center [520, 118] width 187 height 23
select select "757"
click at [427, 107] on select "550060 IF Admin 553492 World Poll Aus Wave 2 Main 2025 553493 World Poll NZ Wav…" at bounding box center [520, 118] width 187 height 23
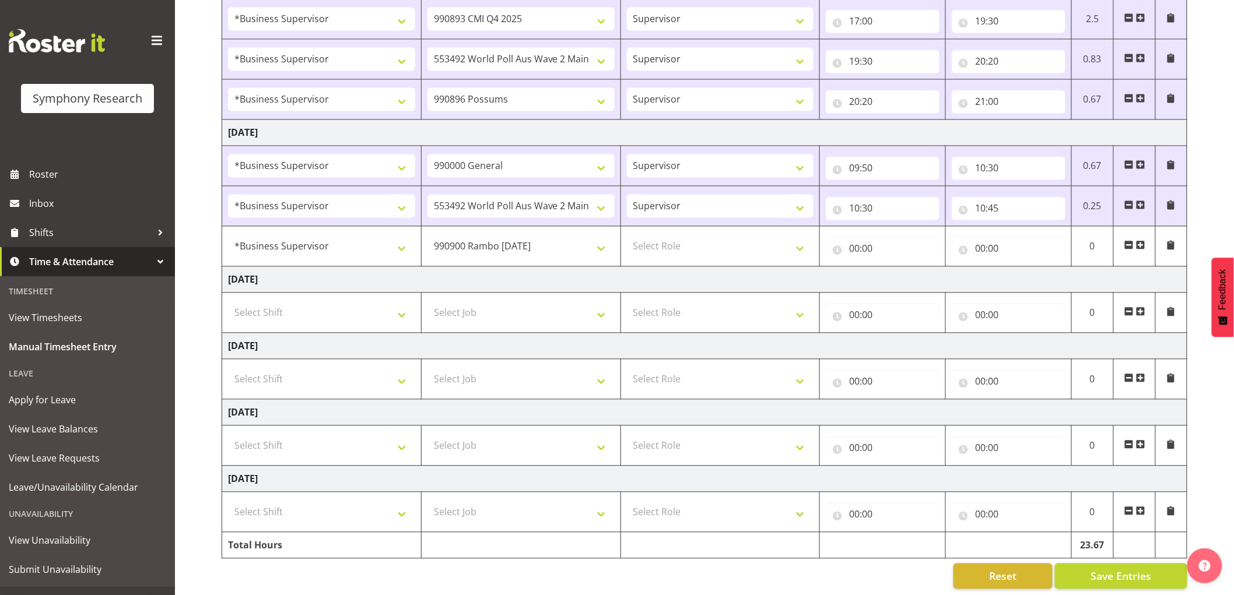
scroll to position [936, 0]
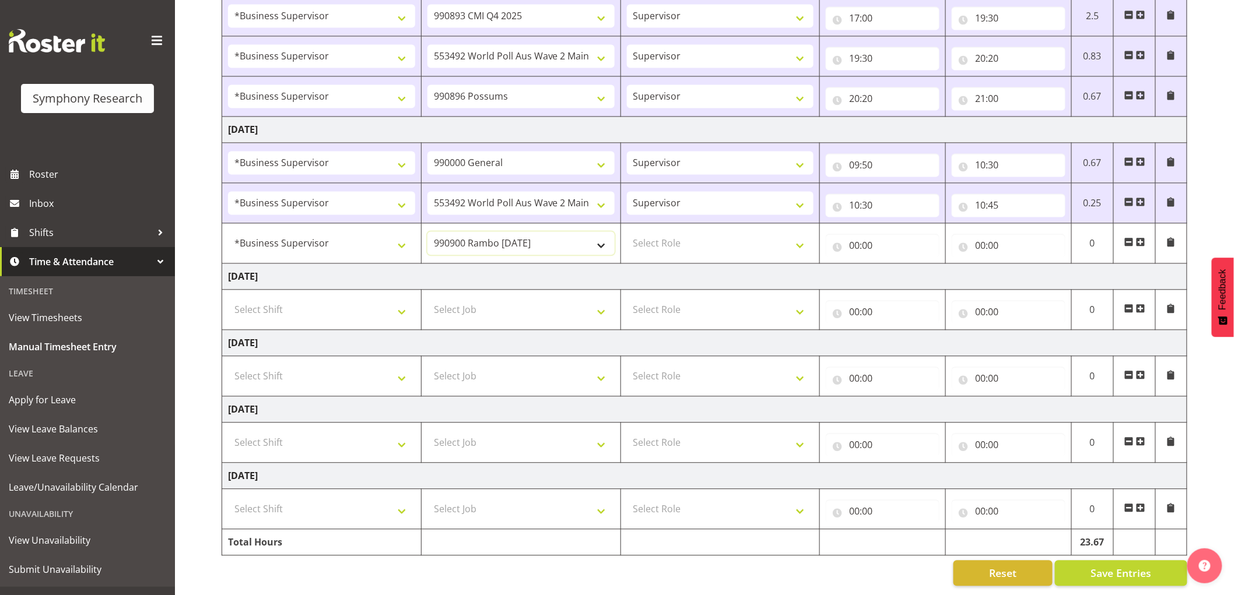
click at [512, 243] on select "550060 IF Admin 553492 World Poll Aus Wave 2 Main 2025 553493 World Poll NZ Wav…" at bounding box center [520, 243] width 187 height 23
select select "757"
click at [427, 232] on select "550060 IF Admin 553492 World Poll Aus Wave 2 Main 2025 553493 World Poll NZ Wav…" at bounding box center [520, 243] width 187 height 23
click at [666, 238] on select "Select Role Supervisor Interviewing Briefing" at bounding box center [720, 243] width 187 height 23
select select "45"
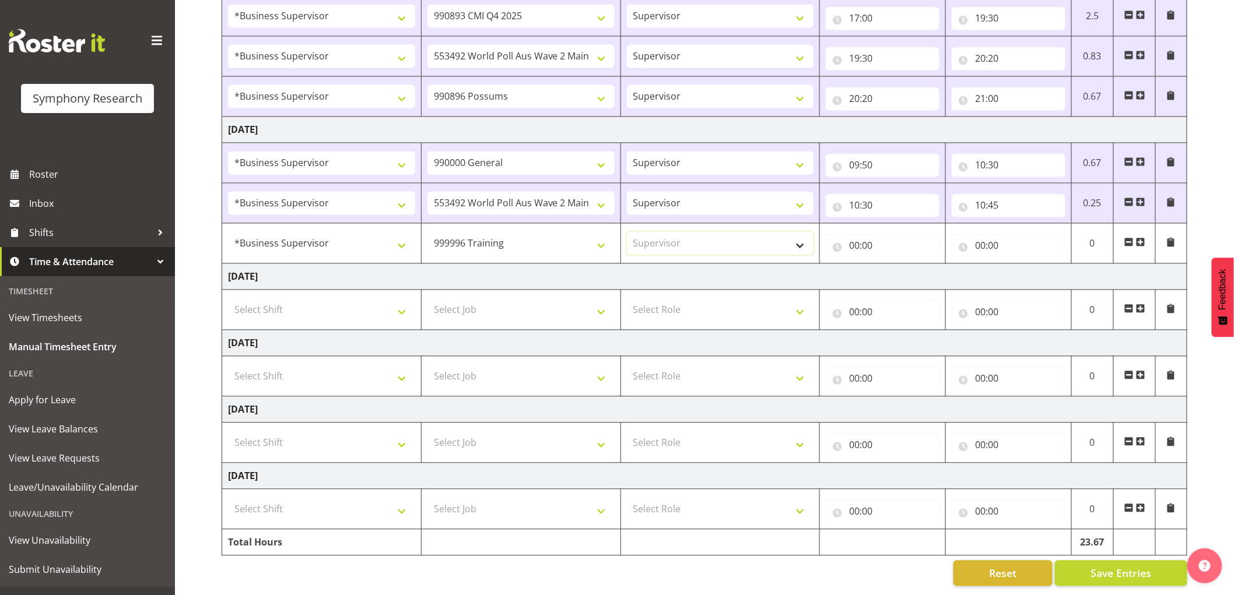
click at [627, 232] on select "Select Role Supervisor Interviewing Briefing" at bounding box center [720, 243] width 187 height 23
click at [883, 236] on input "00:00" at bounding box center [882, 245] width 114 height 23
click at [904, 270] on select "00 01 02 03 04 05 06 07 08 09 10 11 12 13 14 15 16 17 18 19 20 21 22 23" at bounding box center [905, 276] width 26 height 23
select select "10"
click at [892, 265] on select "00 01 02 03 04 05 06 07 08 09 10 11 12 13 14 15 16 17 18 19 20 21 22 23" at bounding box center [905, 276] width 26 height 23
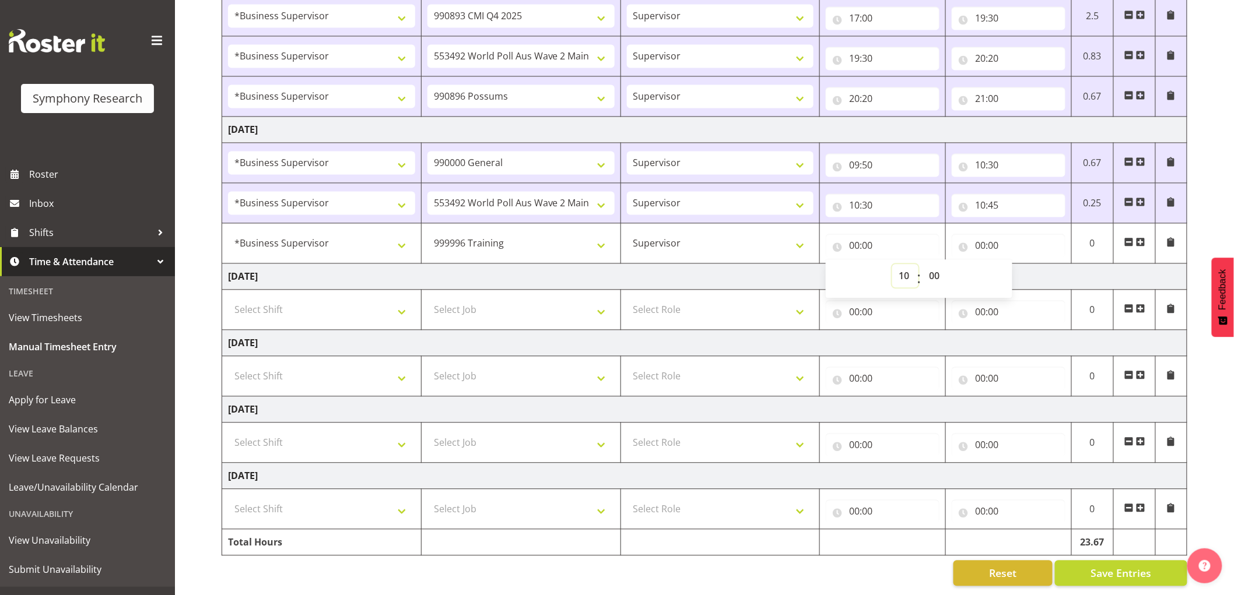
type input "10:00"
click at [934, 271] on select "00 01 02 03 04 05 06 07 08 09 10 11 12 13 14 15 16 17 18 19 20 21 22 23 24 25 2…" at bounding box center [935, 276] width 26 height 23
select select "45"
click at [922, 265] on select "00 01 02 03 04 05 06 07 08 09 10 11 12 13 14 15 16 17 18 19 20 21 22 23 24 25 2…" at bounding box center [935, 276] width 26 height 23
type input "10:45"
